Goal: Task Accomplishment & Management: Use online tool/utility

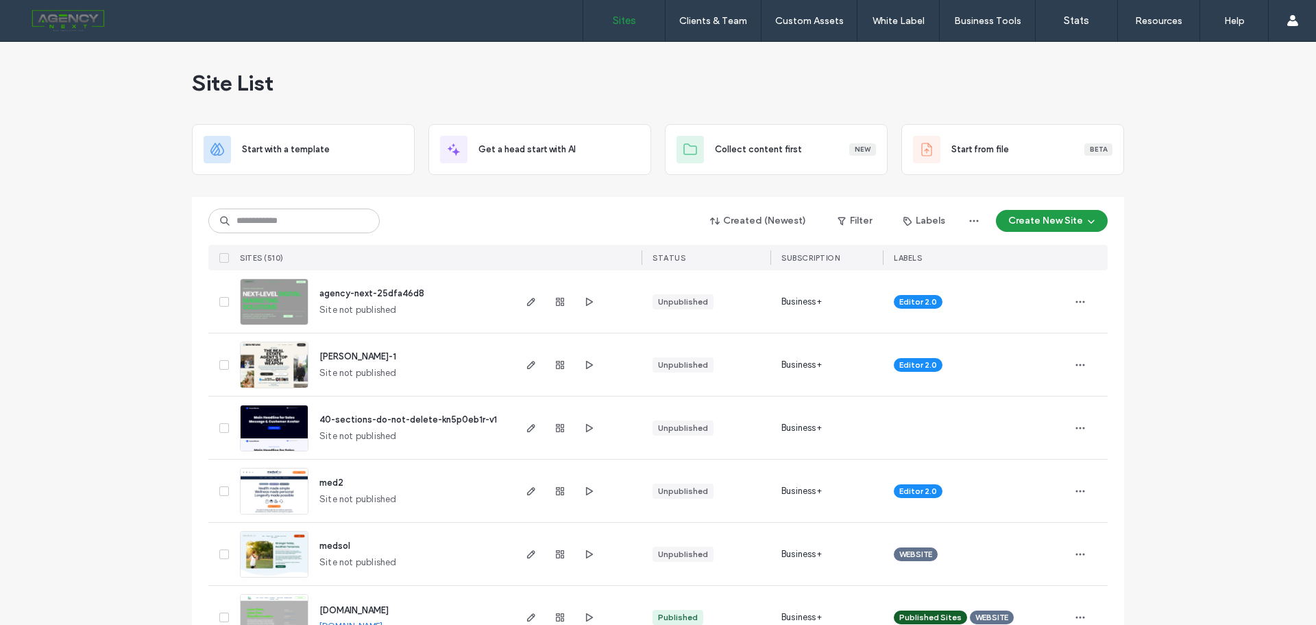
click at [352, 359] on span "ben-revak-provisor-1" at bounding box center [358, 356] width 77 height 10
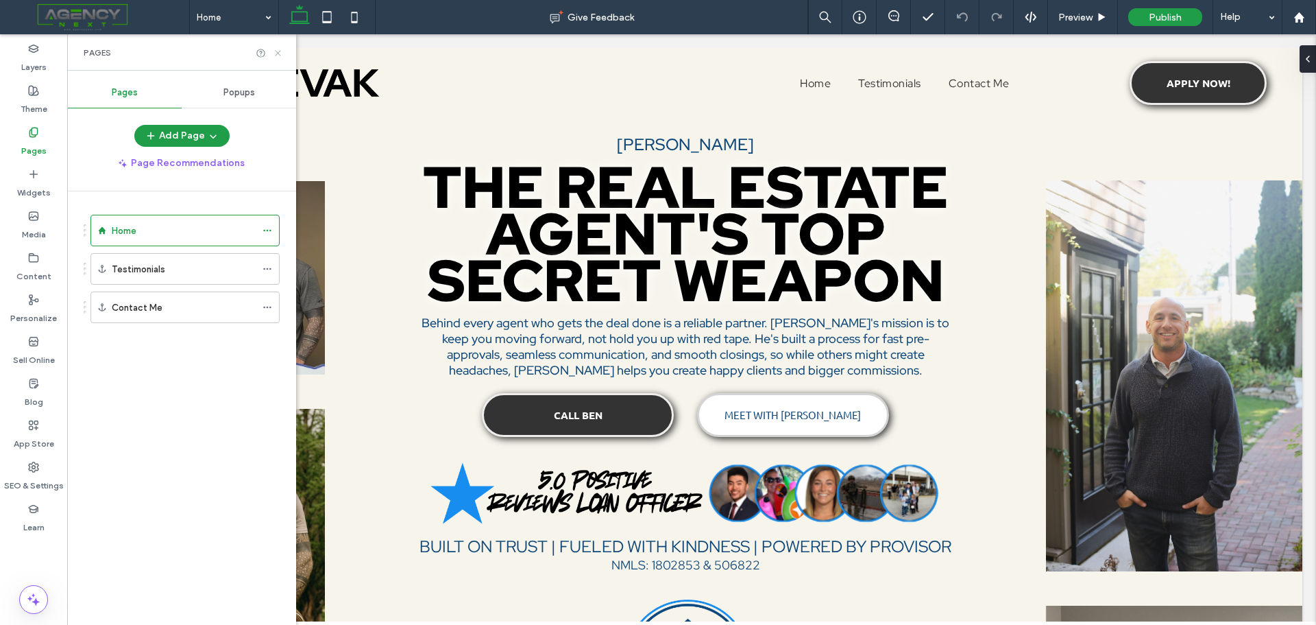
click at [280, 54] on use at bounding box center [277, 52] width 5 height 5
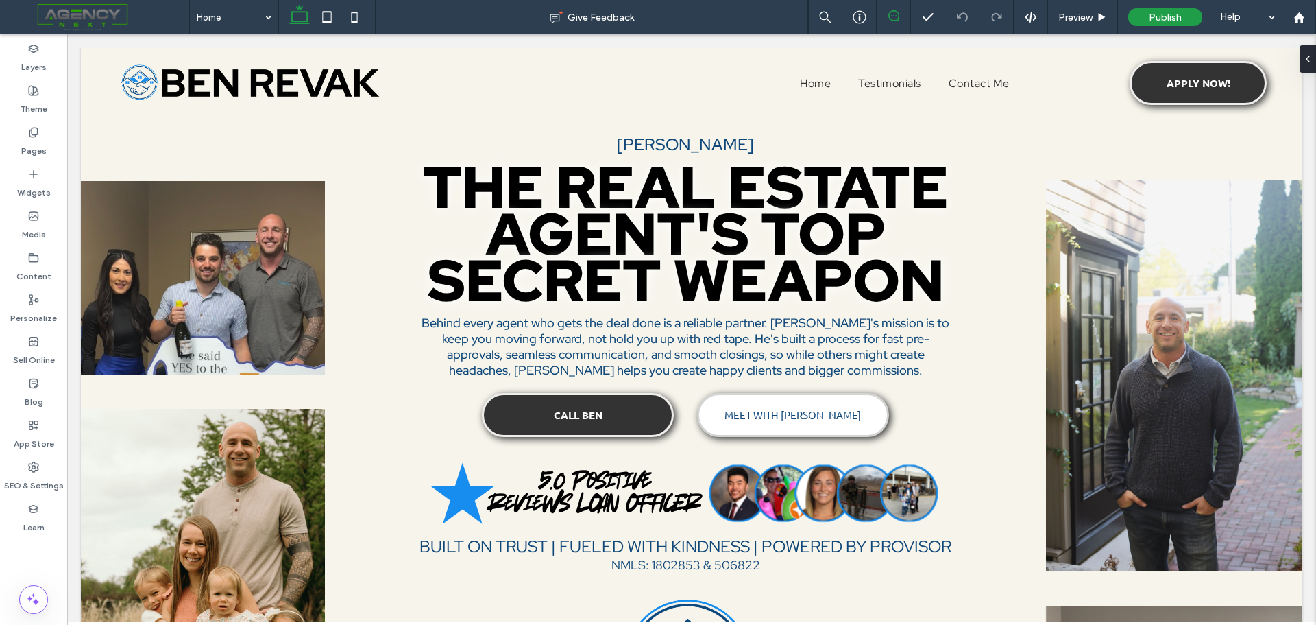
click at [892, 16] on use at bounding box center [894, 15] width 11 height 11
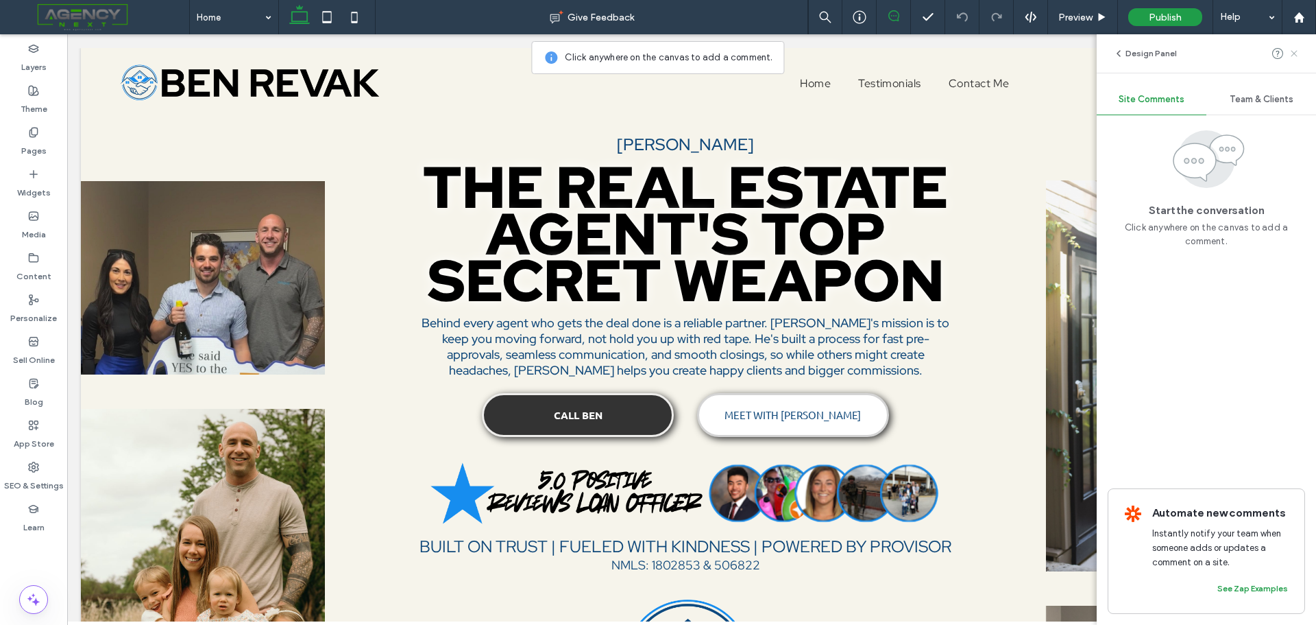
click at [1294, 52] on icon at bounding box center [1294, 53] width 11 height 11
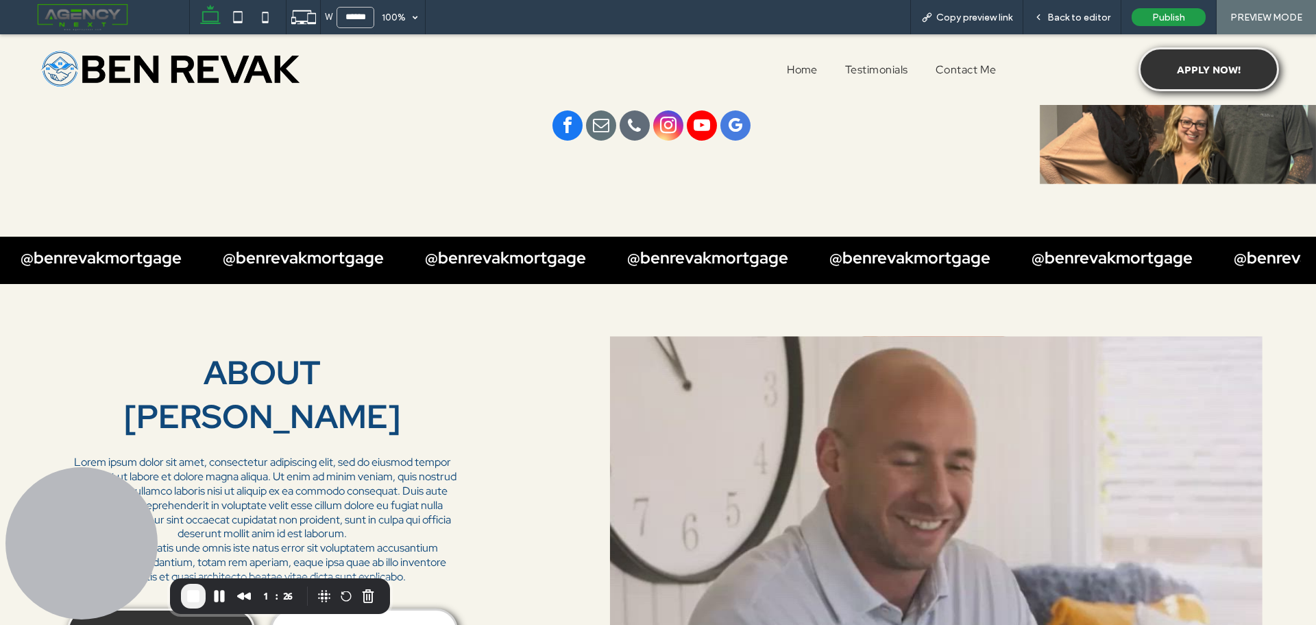
scroll to position [700, 0]
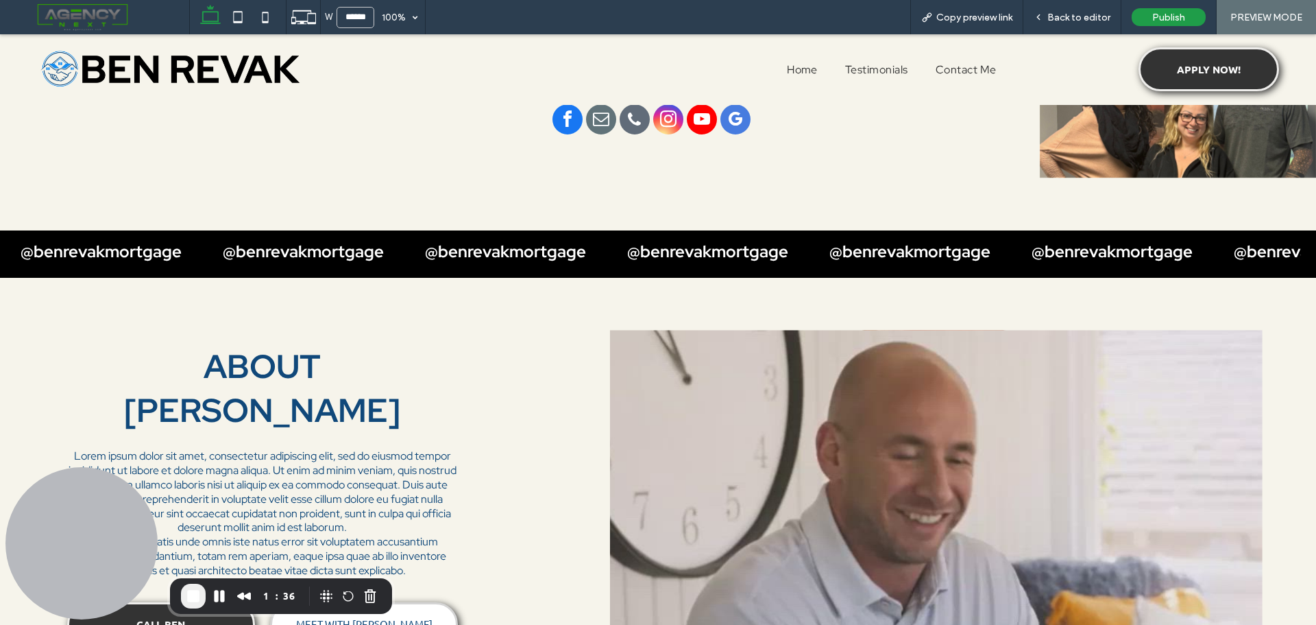
click at [802, 271] on div "@benrevakmortgage @benrevakmortgage @benrevakmortgage @benrevakmortgage @benrev…" at bounding box center [658, 253] width 1316 height 47
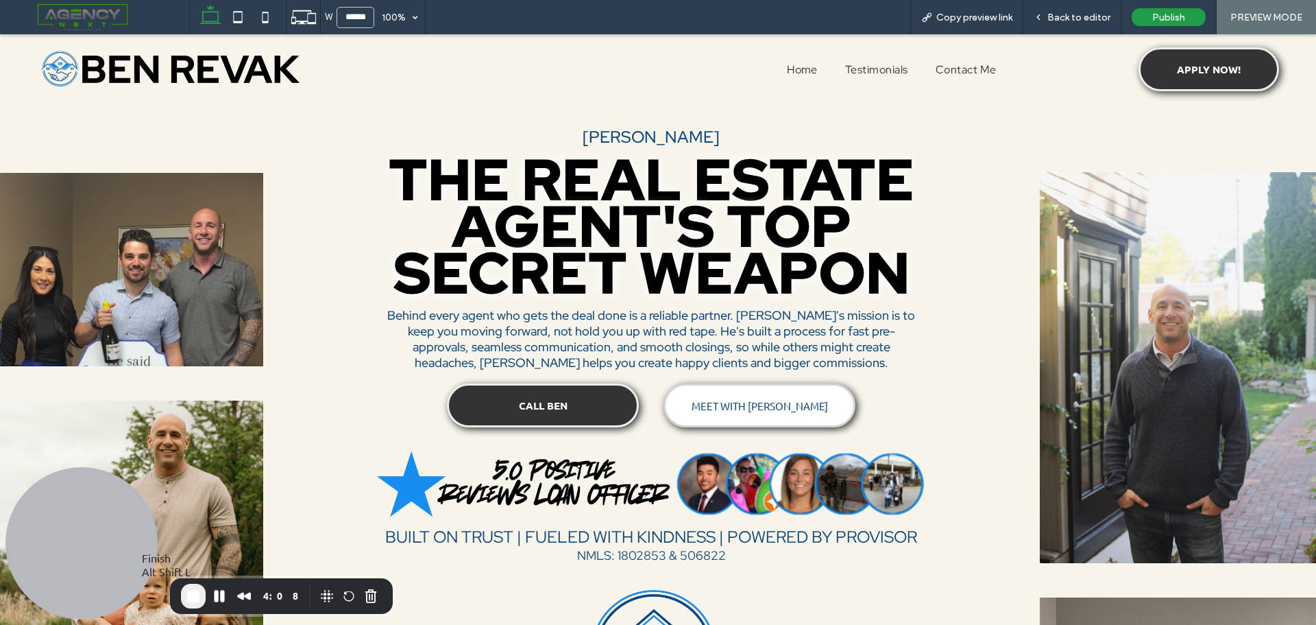
click at [193, 598] on span "End Recording" at bounding box center [193, 596] width 16 height 16
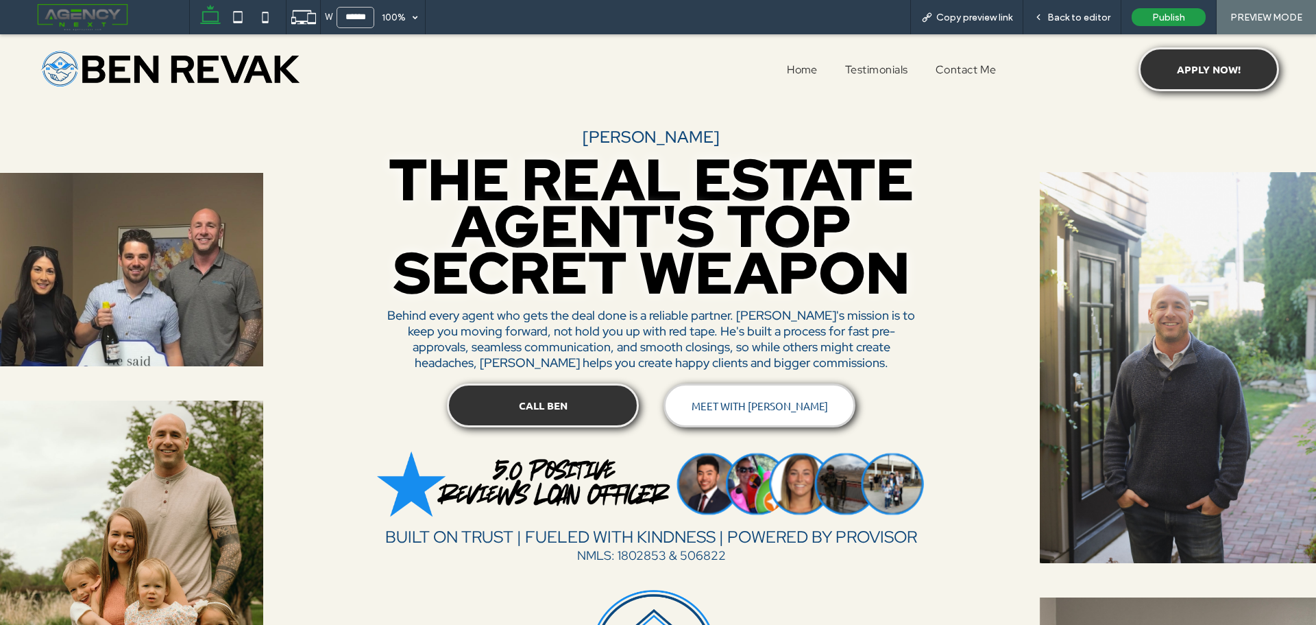
click at [99, 21] on span at bounding box center [99, 16] width 179 height 27
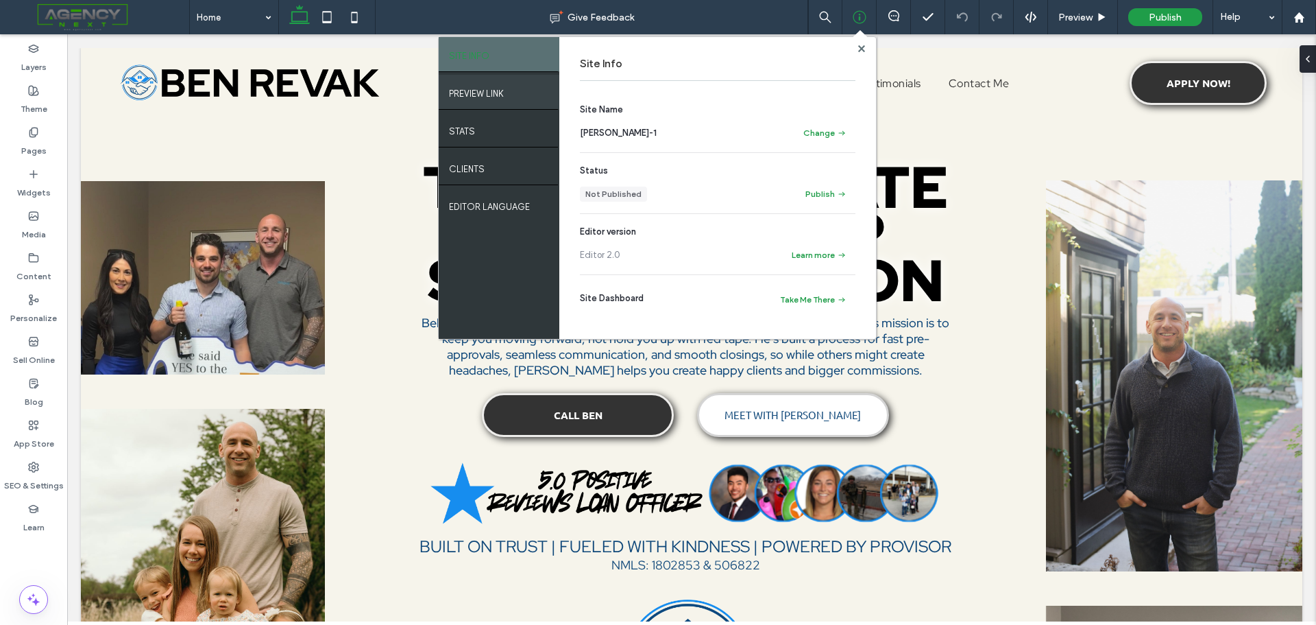
click at [470, 99] on div "PREVIEW LINK" at bounding box center [499, 92] width 121 height 34
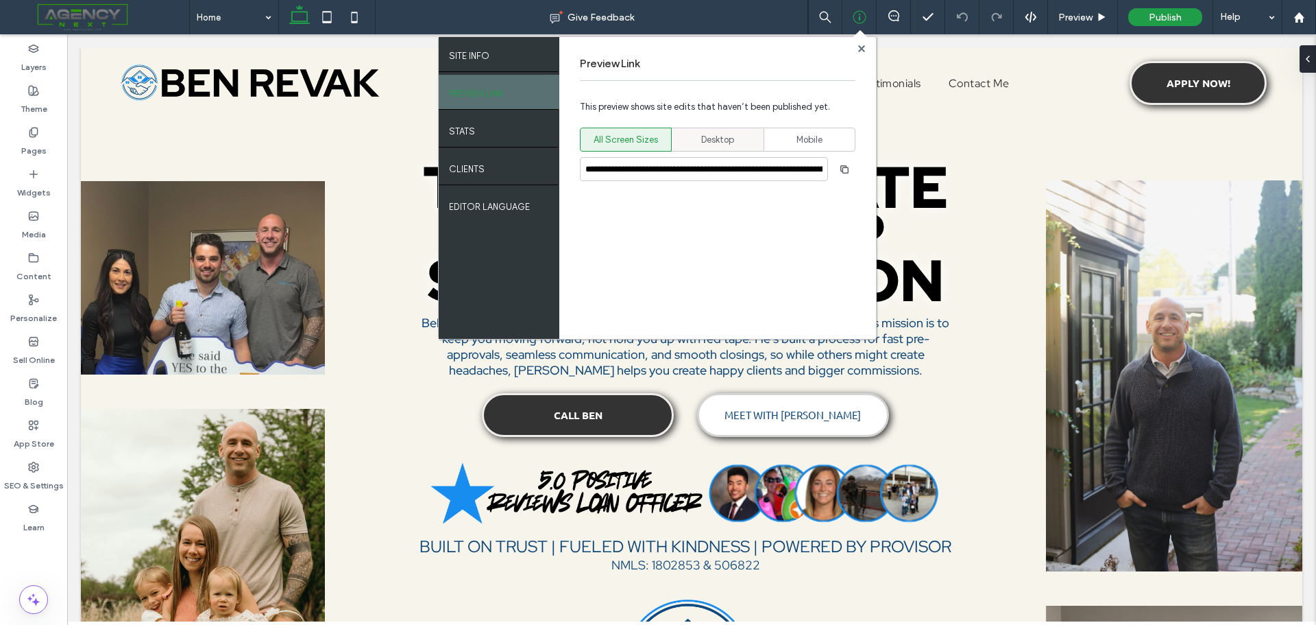
click at [725, 133] on span "Desktop" at bounding box center [717, 140] width 33 height 14
type input "**********"
click at [845, 170] on icon "button" at bounding box center [844, 169] width 11 height 11
click at [333, 14] on icon at bounding box center [326, 16] width 27 height 27
